Goal: Check status: Check status

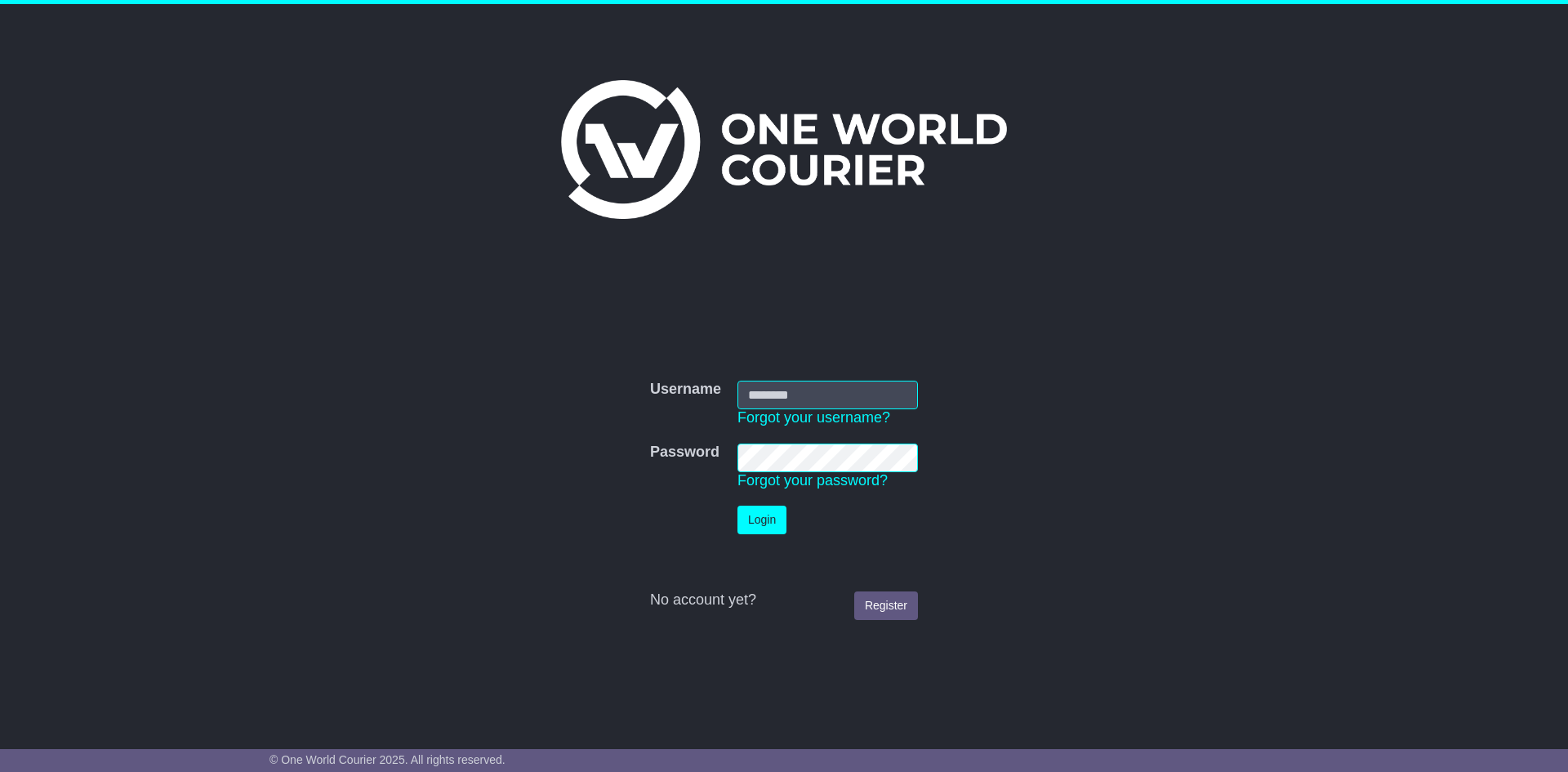
type input "**********"
click at [761, 522] on button "Login" at bounding box center [761, 520] width 49 height 28
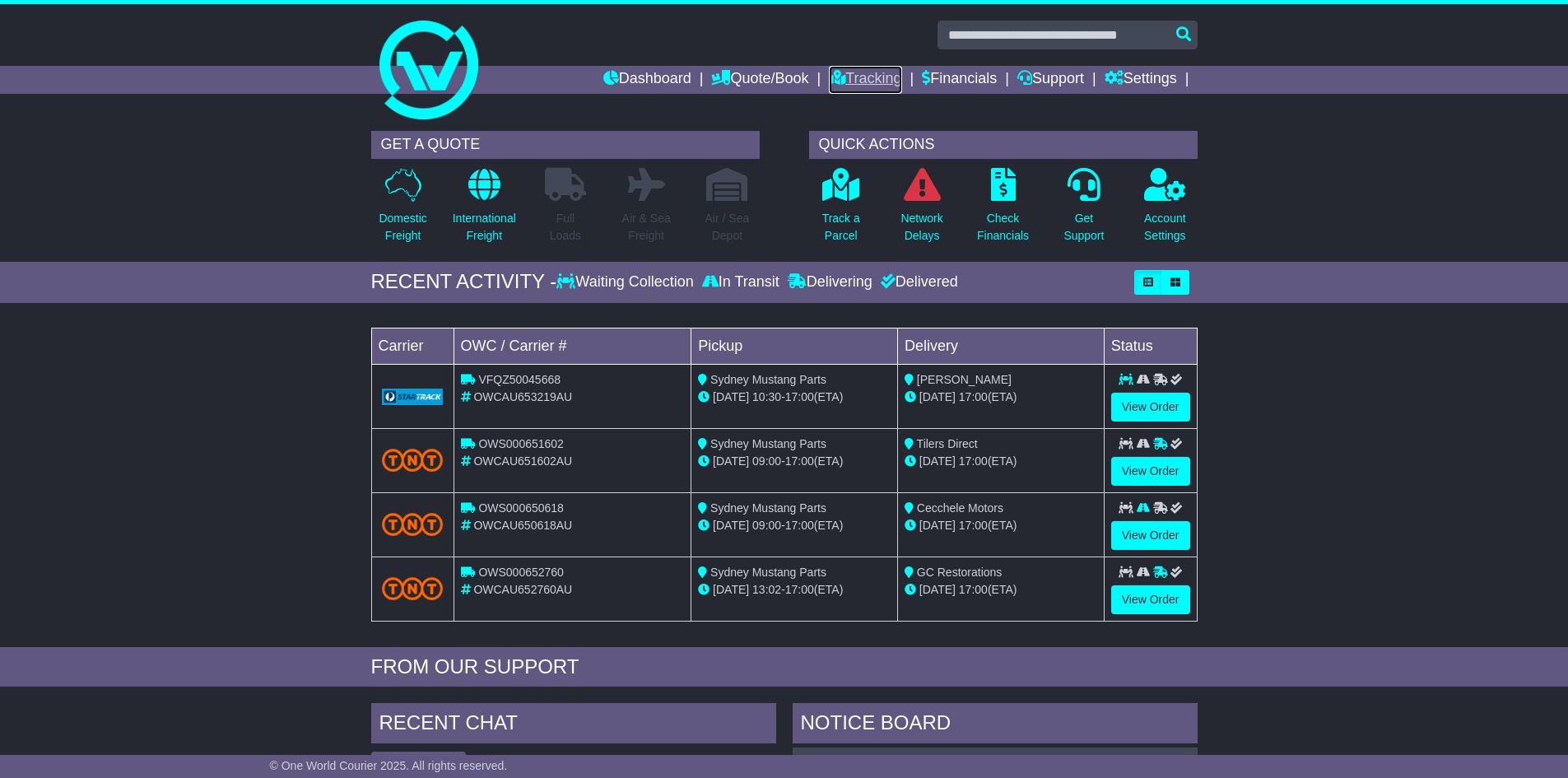
click at [879, 86] on link "Tracking" at bounding box center [865, 80] width 73 height 28
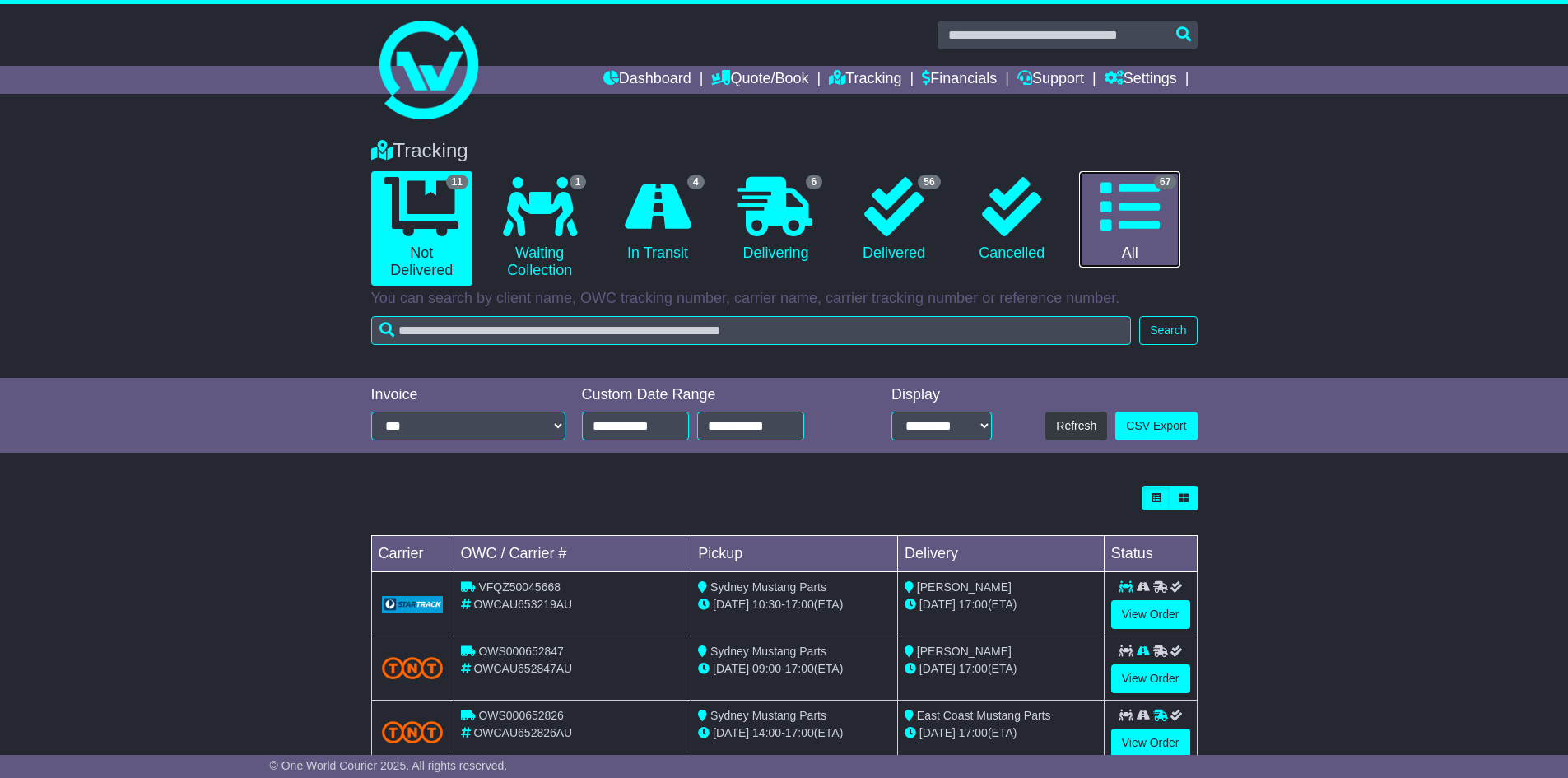
click at [1135, 251] on link "67 All" at bounding box center [1129, 220] width 101 height 97
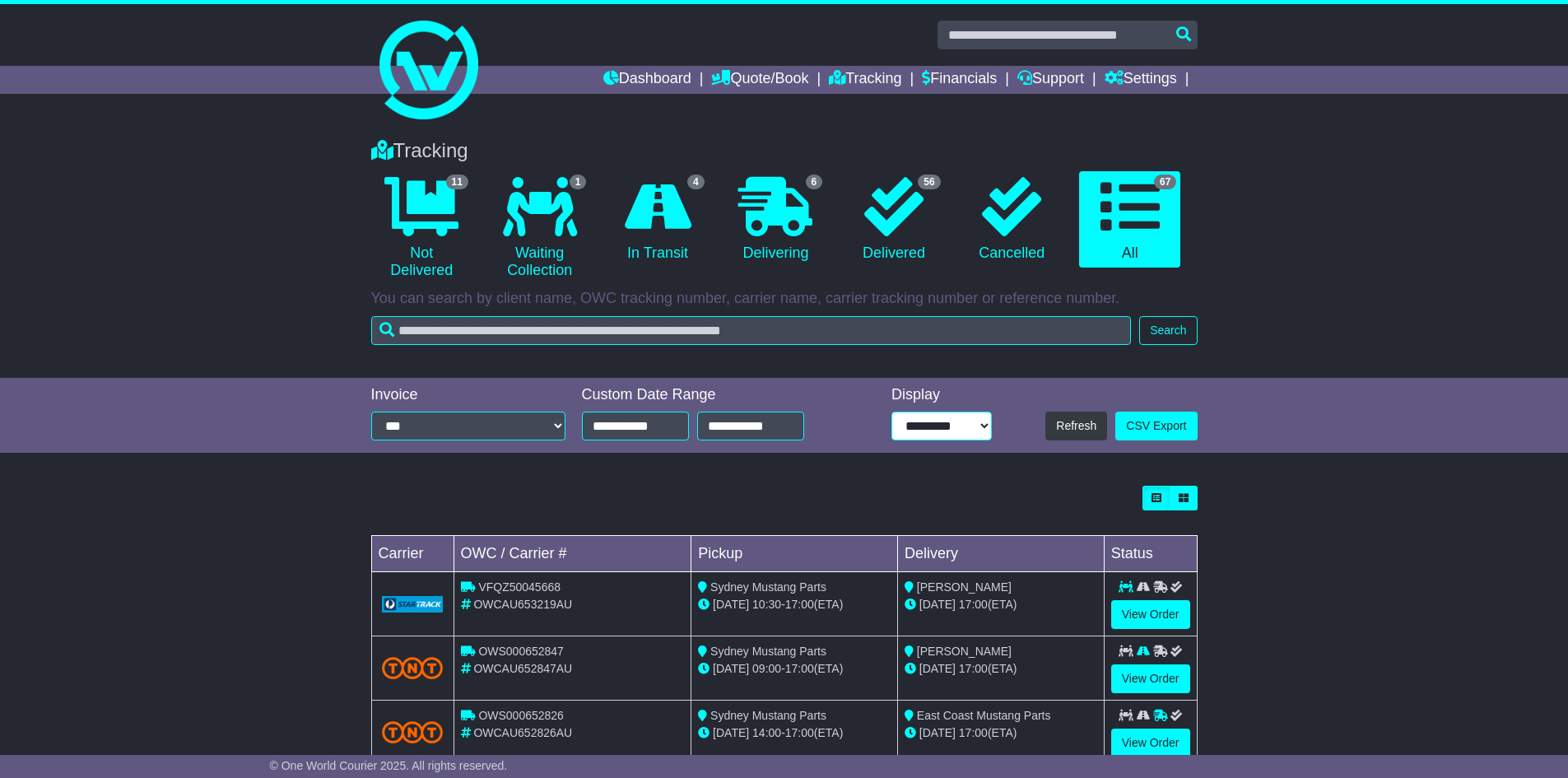
click at [913, 430] on select "**********" at bounding box center [942, 425] width 100 height 29
select select "**"
click at [892, 411] on select "**********" at bounding box center [942, 425] width 100 height 29
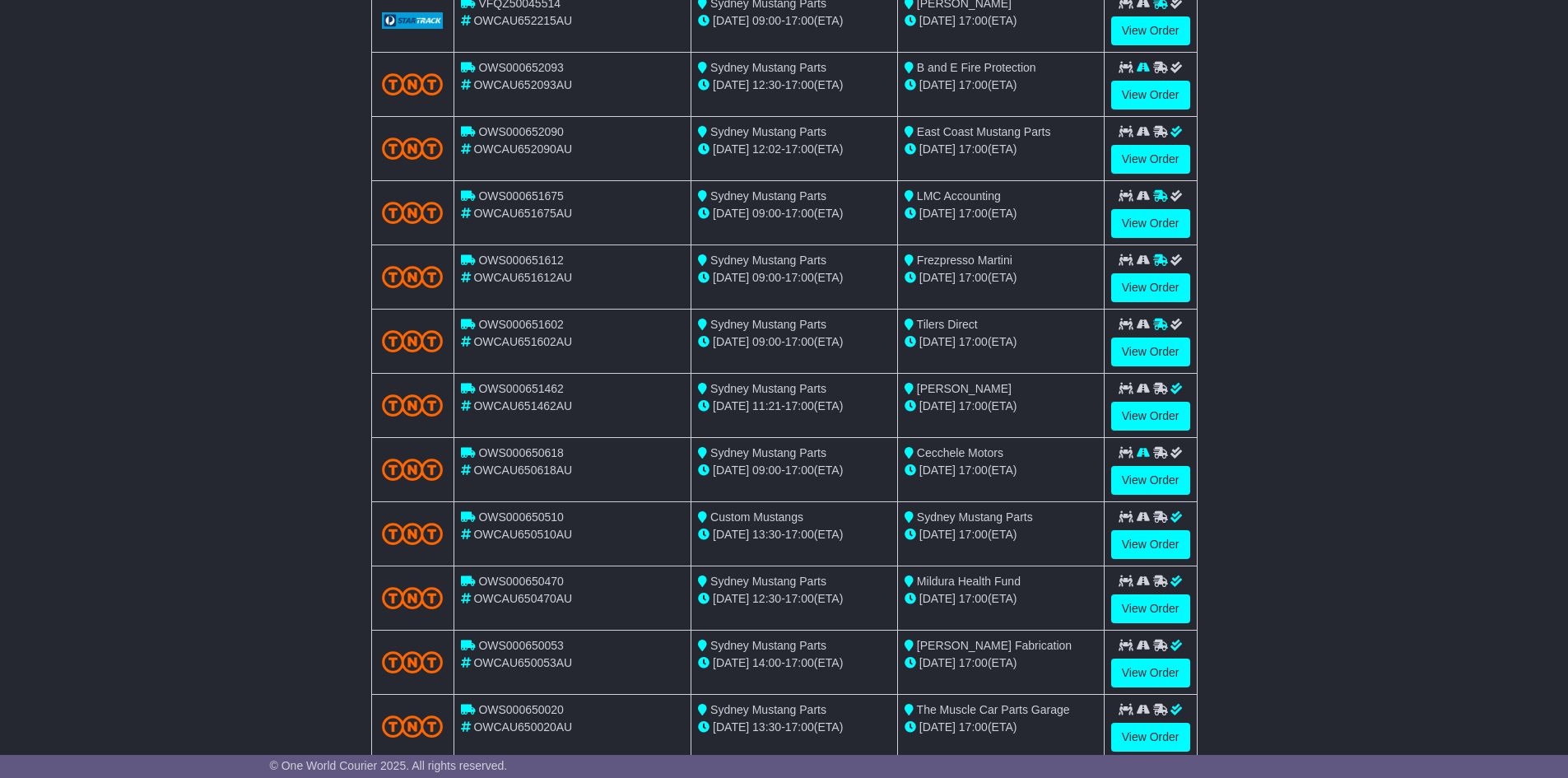
scroll to position [906, 0]
click at [1157, 485] on link "View Order" at bounding box center [1150, 479] width 79 height 29
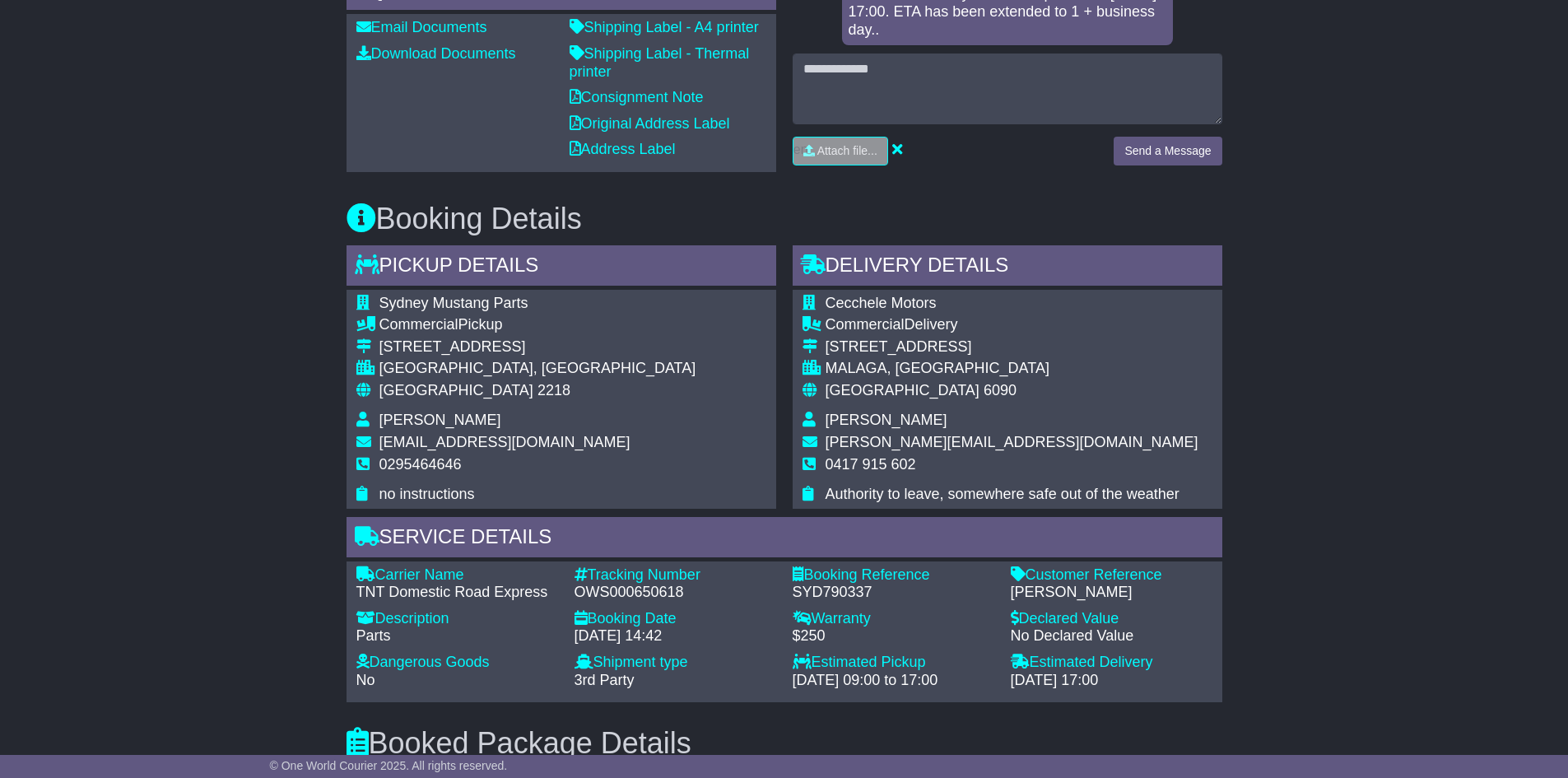
scroll to position [741, 0]
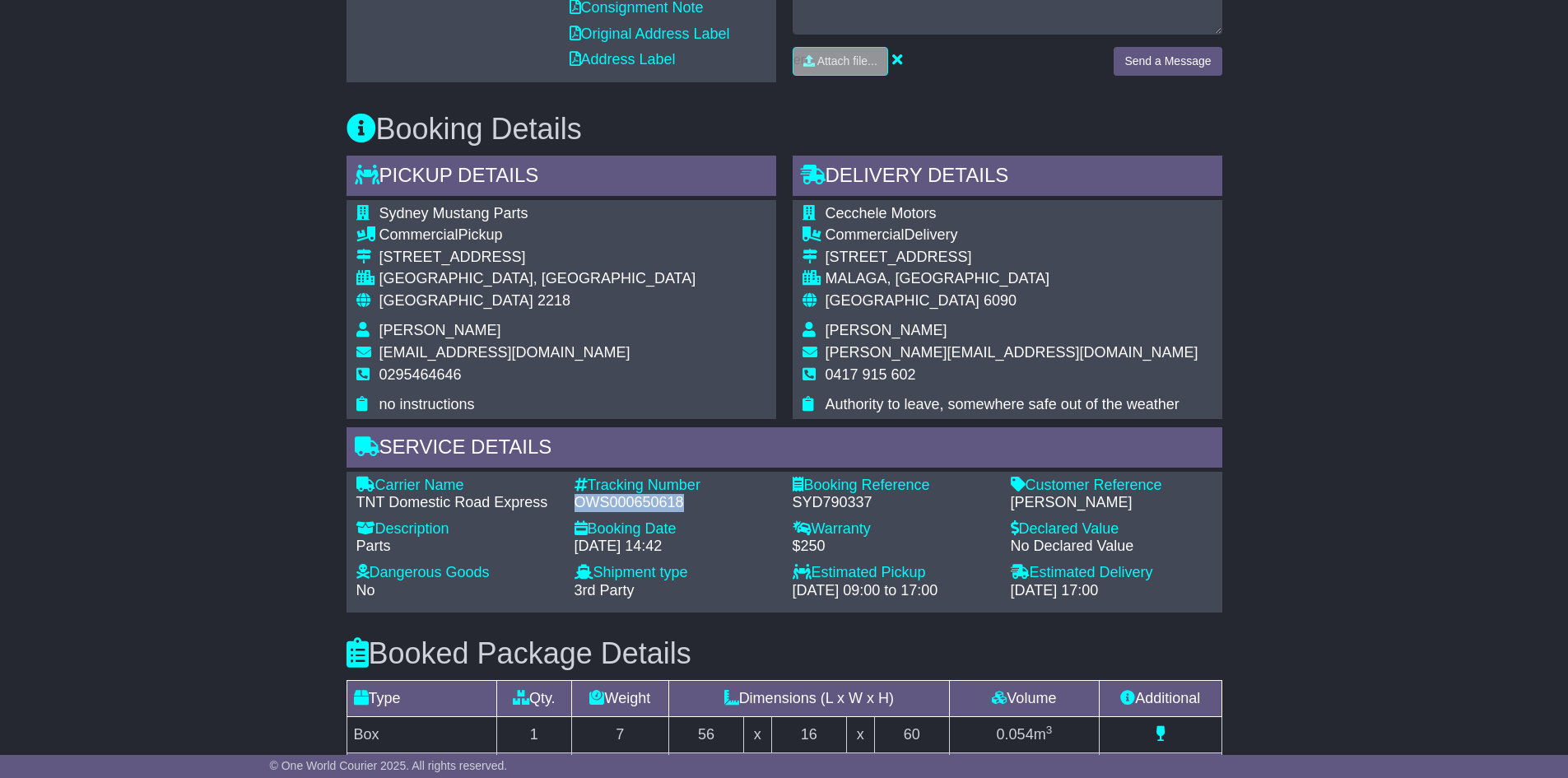
drag, startPoint x: 686, startPoint y: 502, endPoint x: 580, endPoint y: 501, distance: 106.0
click at [580, 501] on div "OWS000650618" at bounding box center [675, 503] width 201 height 18
copy div "OWS000650618"
click at [181, 520] on div "Email Download Tracking Pricing Insurance" at bounding box center [784, 358] width 1568 height 1619
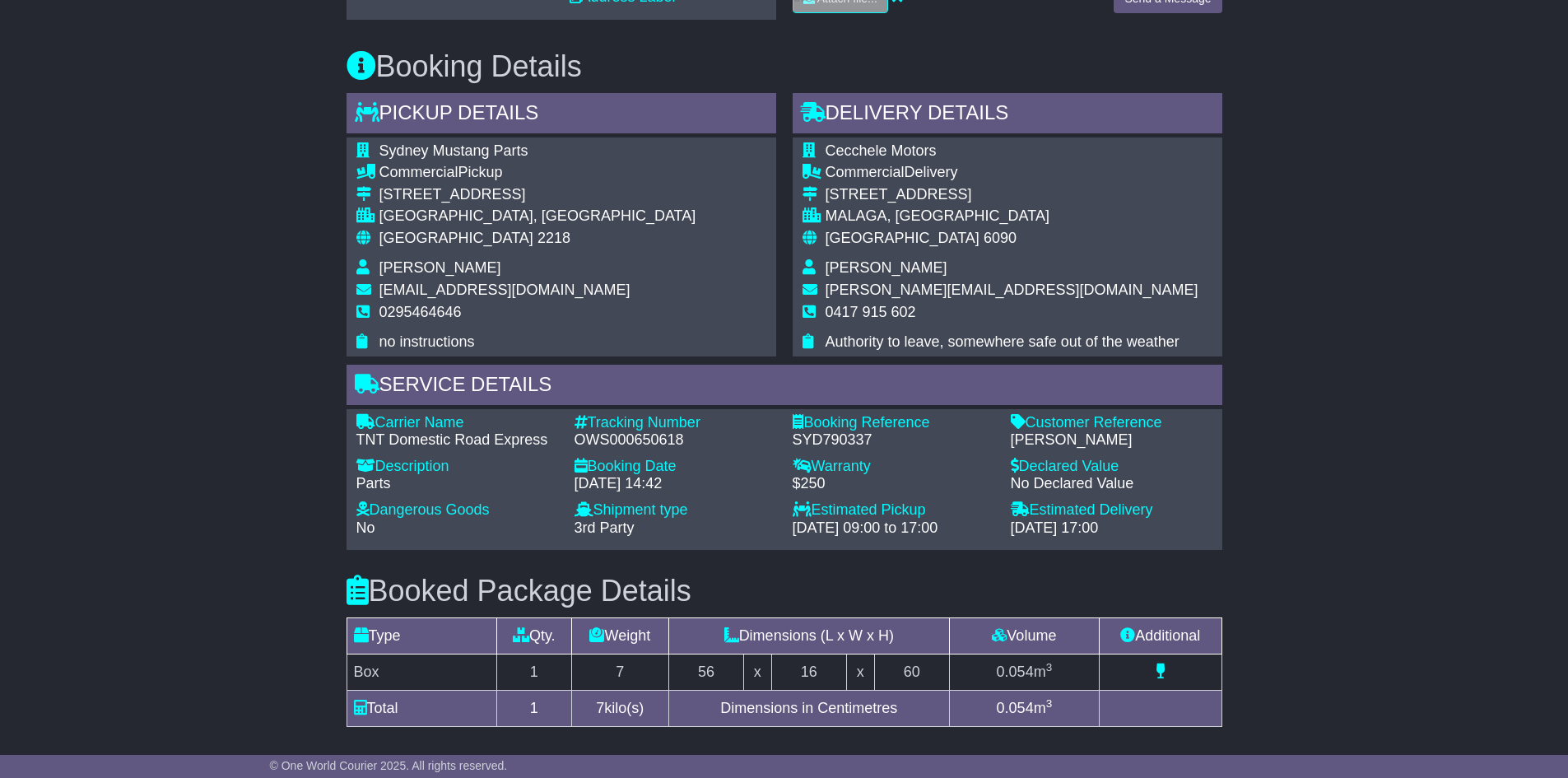
scroll to position [906, 0]
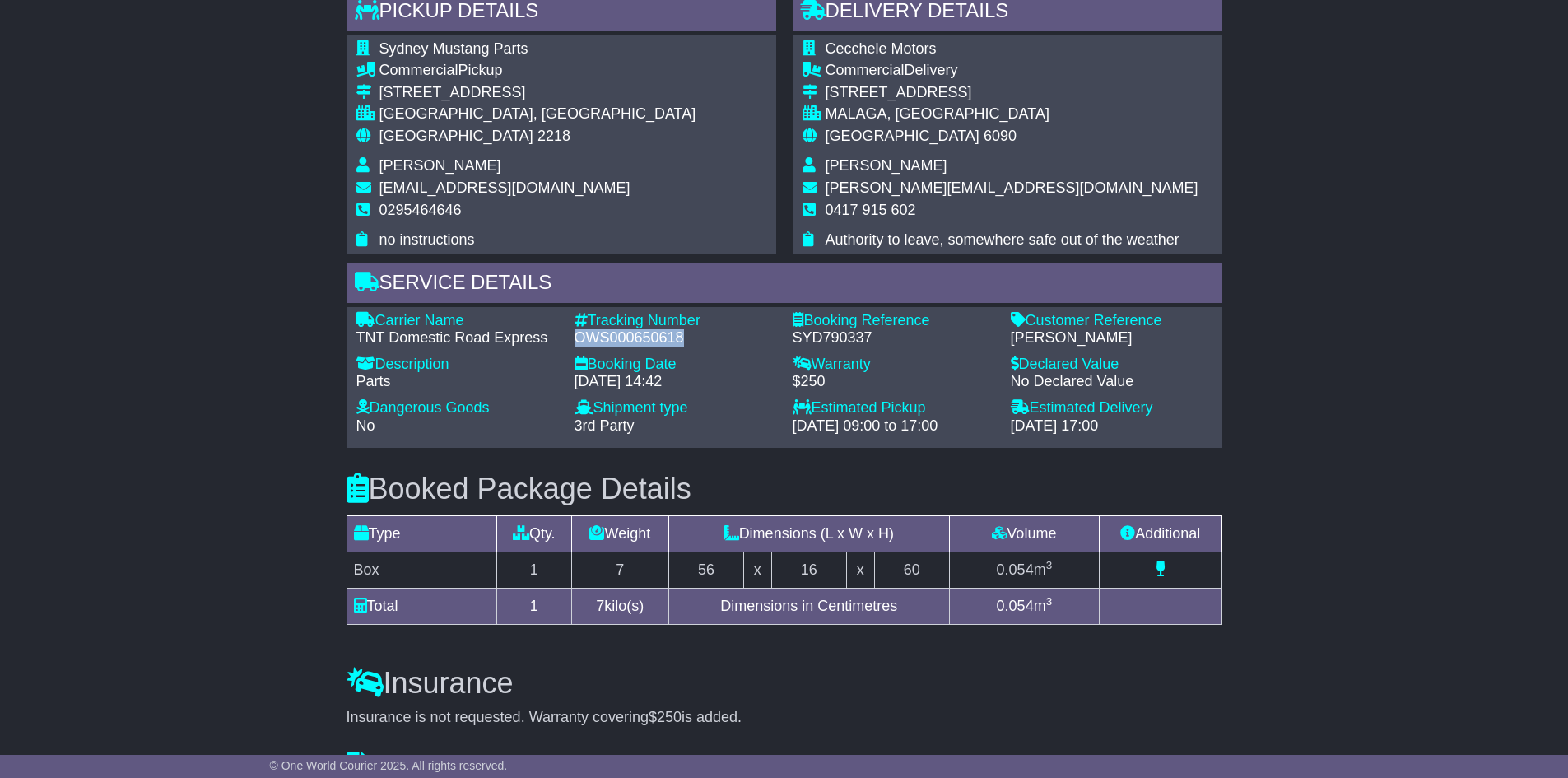
drag, startPoint x: 580, startPoint y: 336, endPoint x: 686, endPoint y: 336, distance: 106.0
click at [686, 336] on div "OWS000650618" at bounding box center [675, 338] width 201 height 18
click at [695, 343] on div "OWS000650618" at bounding box center [675, 338] width 201 height 18
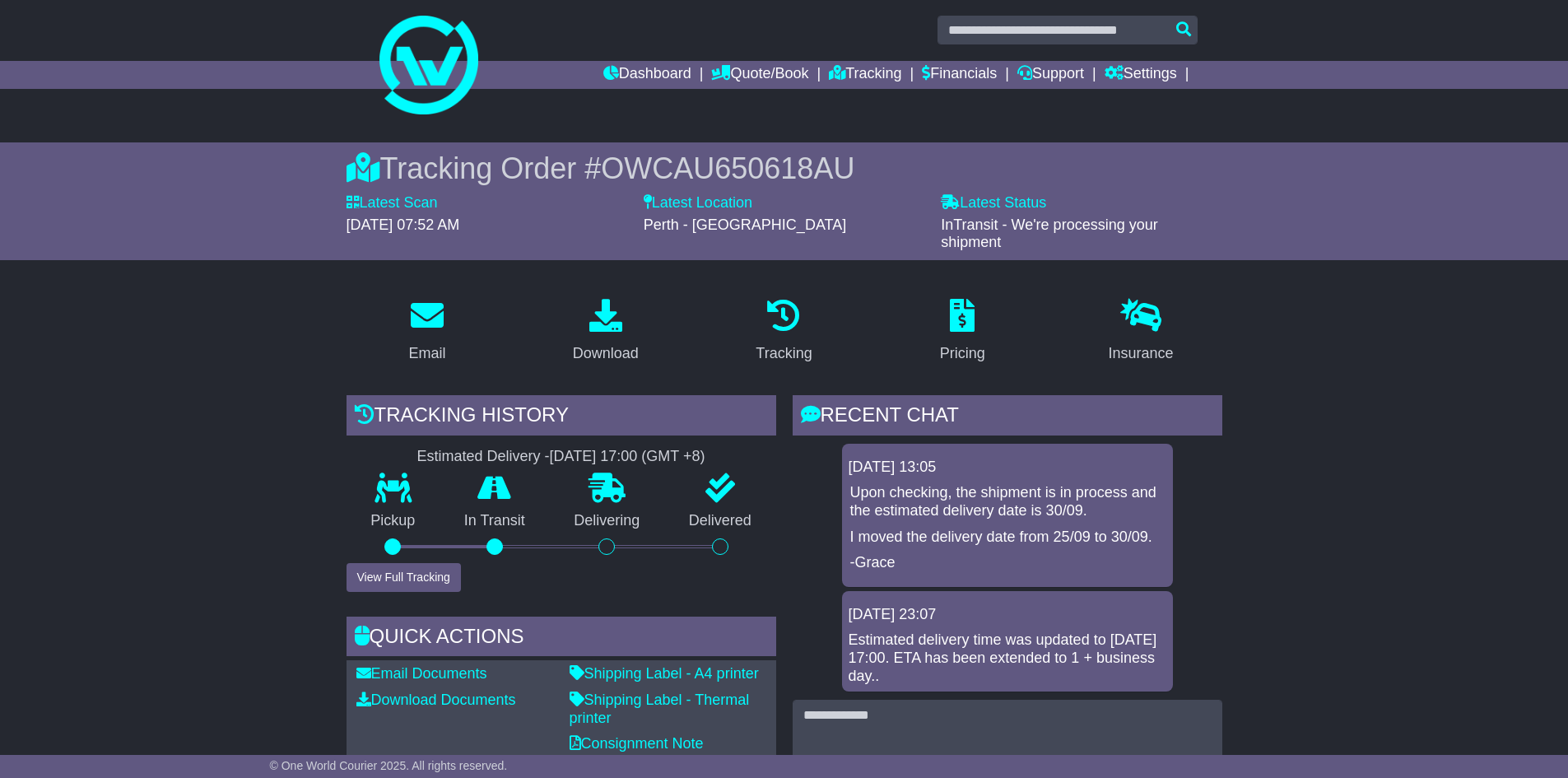
scroll to position [0, 0]
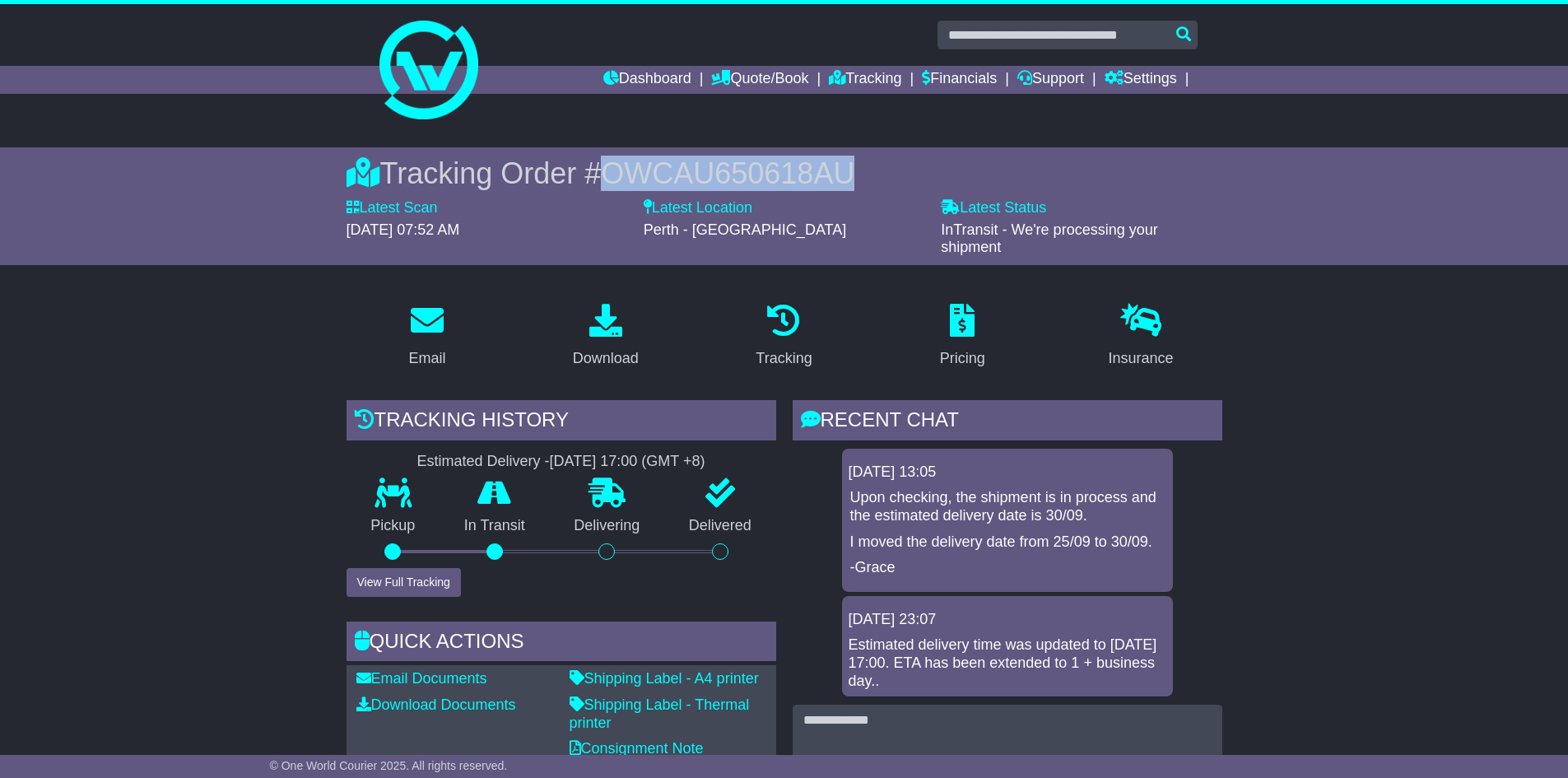
drag, startPoint x: 862, startPoint y: 170, endPoint x: 618, endPoint y: 168, distance: 244.0
click at [618, 168] on div "Tracking Order # OWCAU650618AU" at bounding box center [784, 173] width 876 height 35
copy span "OWCAU650618AU"
